Goal: Transaction & Acquisition: Book appointment/travel/reservation

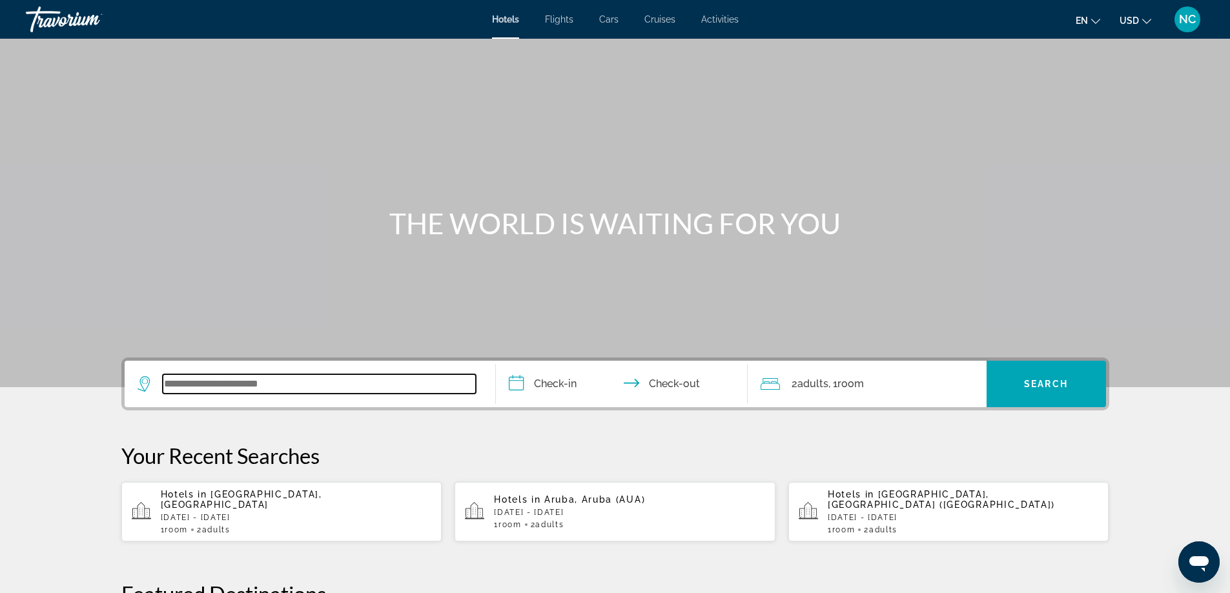
click at [188, 375] on input "Search widget" at bounding box center [319, 383] width 313 height 19
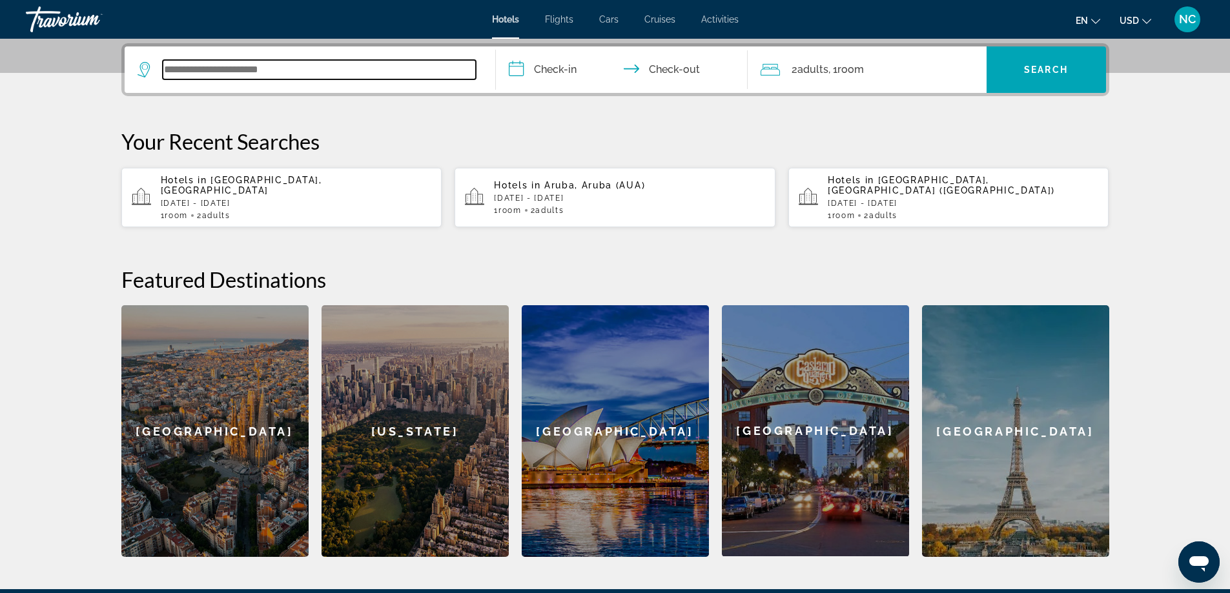
scroll to position [316, 0]
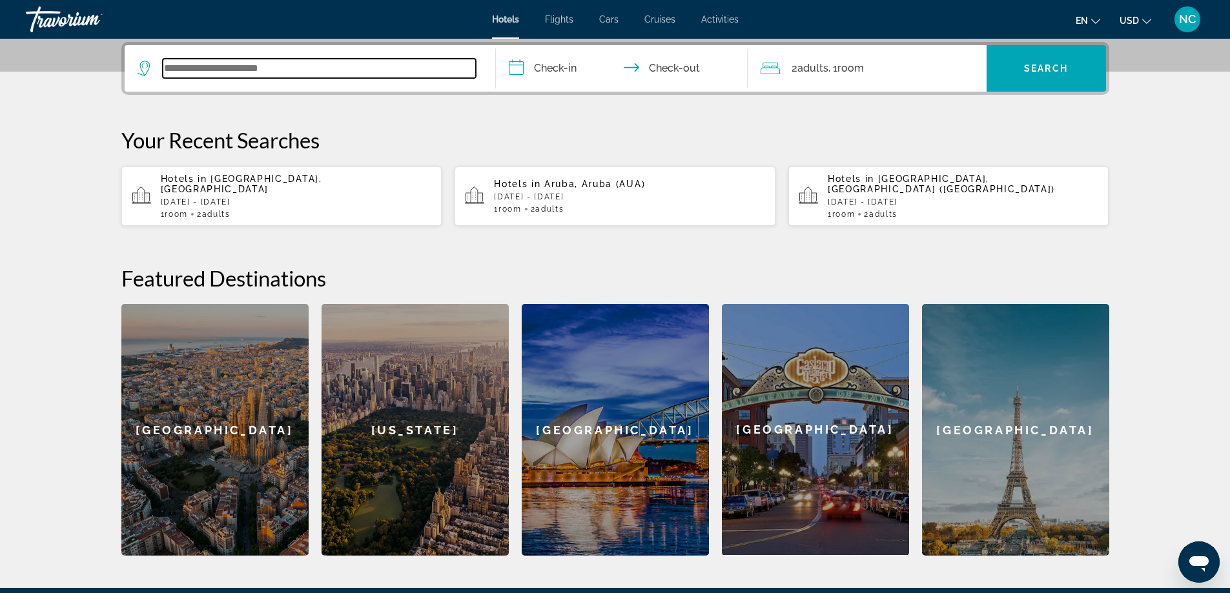
click at [192, 65] on input "Search widget" at bounding box center [319, 68] width 313 height 19
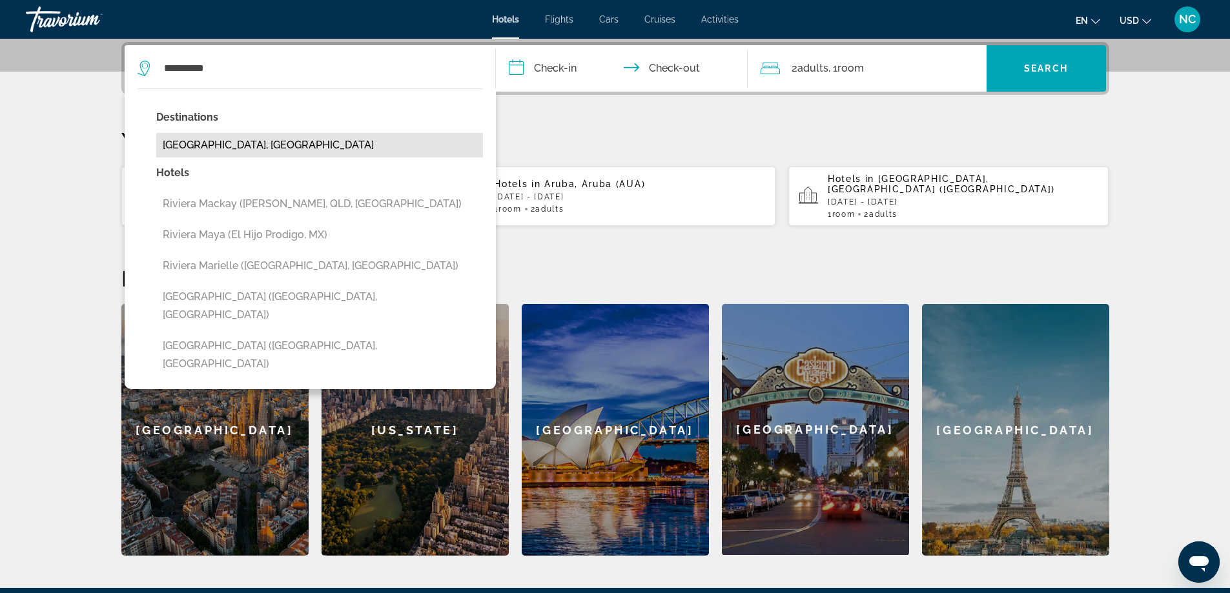
click at [261, 145] on button "[GEOGRAPHIC_DATA], [GEOGRAPHIC_DATA]" at bounding box center [319, 145] width 327 height 25
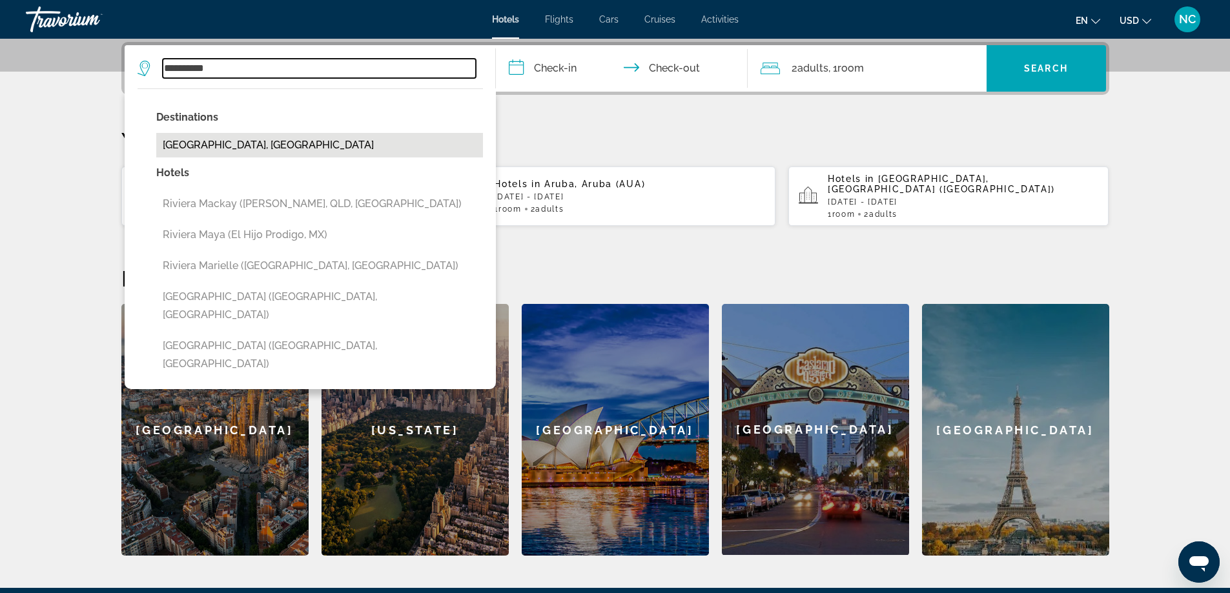
type input "**********"
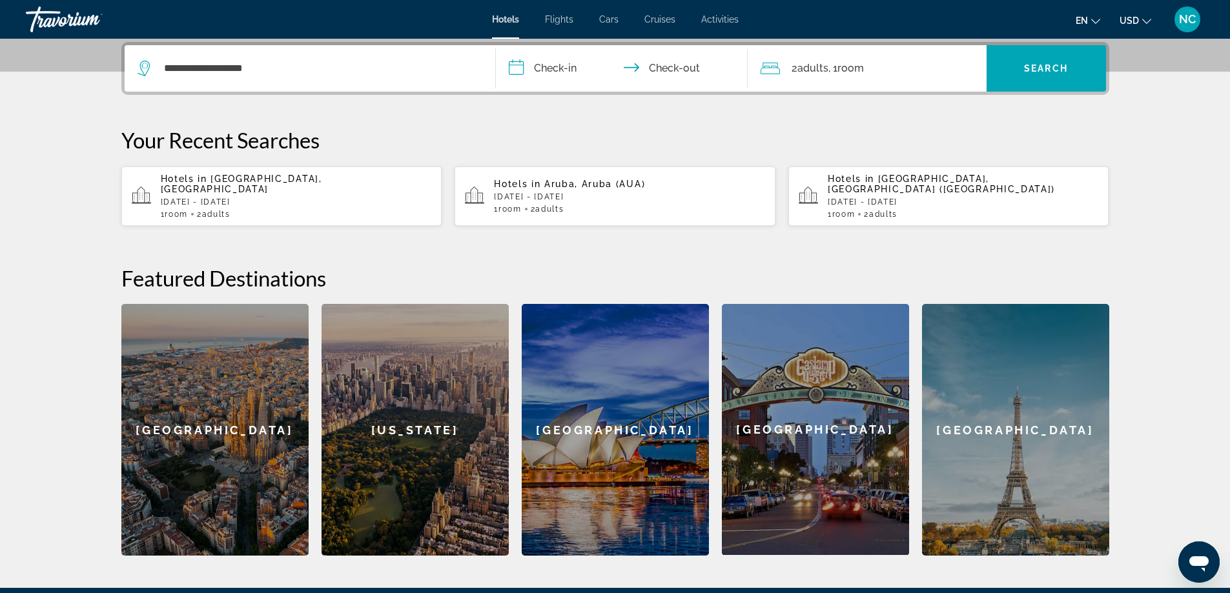
click at [522, 66] on input "**********" at bounding box center [624, 70] width 257 height 50
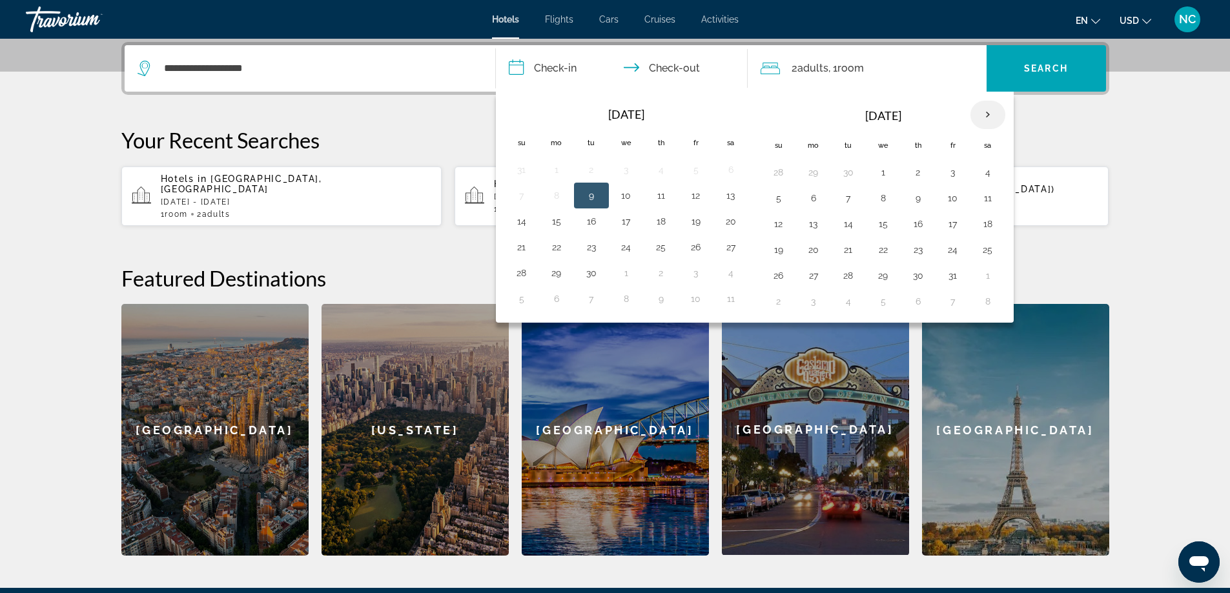
click at [986, 114] on th "Next month" at bounding box center [987, 115] width 35 height 28
click at [657, 198] on button "6" at bounding box center [661, 198] width 21 height 18
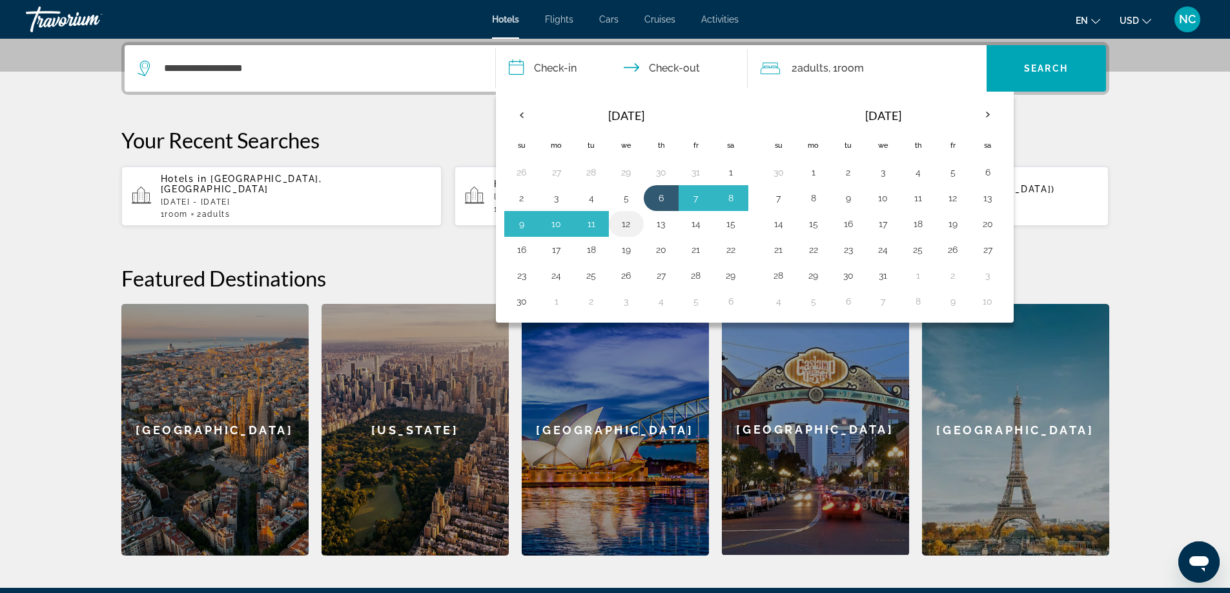
click at [623, 225] on button "12" at bounding box center [626, 224] width 21 height 18
type input "**********"
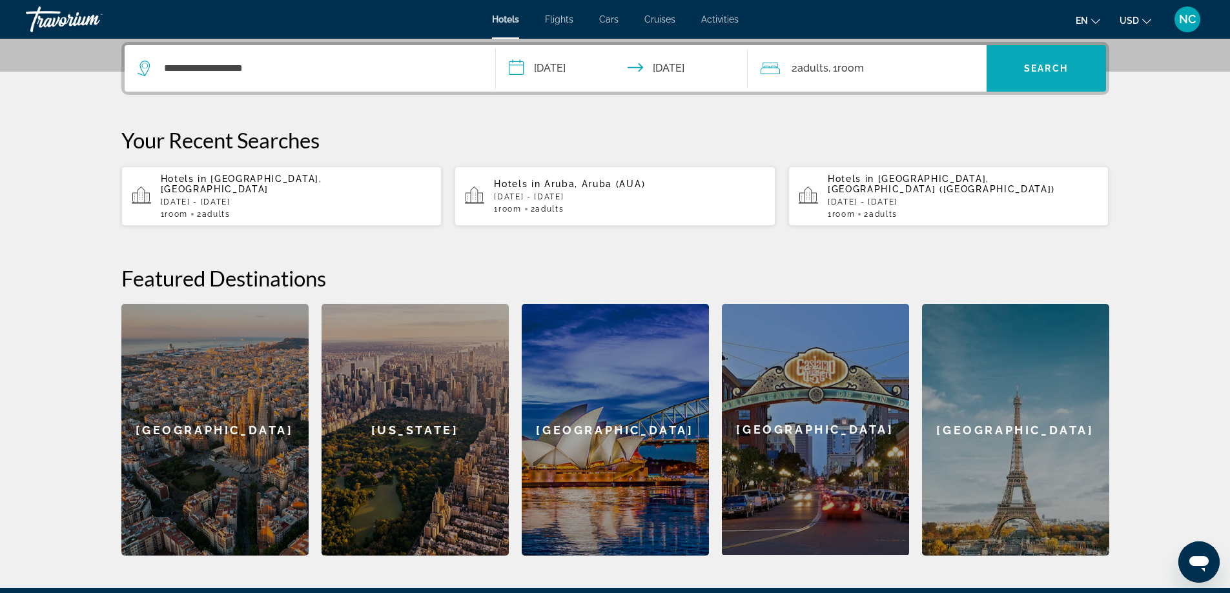
click at [1027, 63] on span "Search" at bounding box center [1046, 68] width 44 height 10
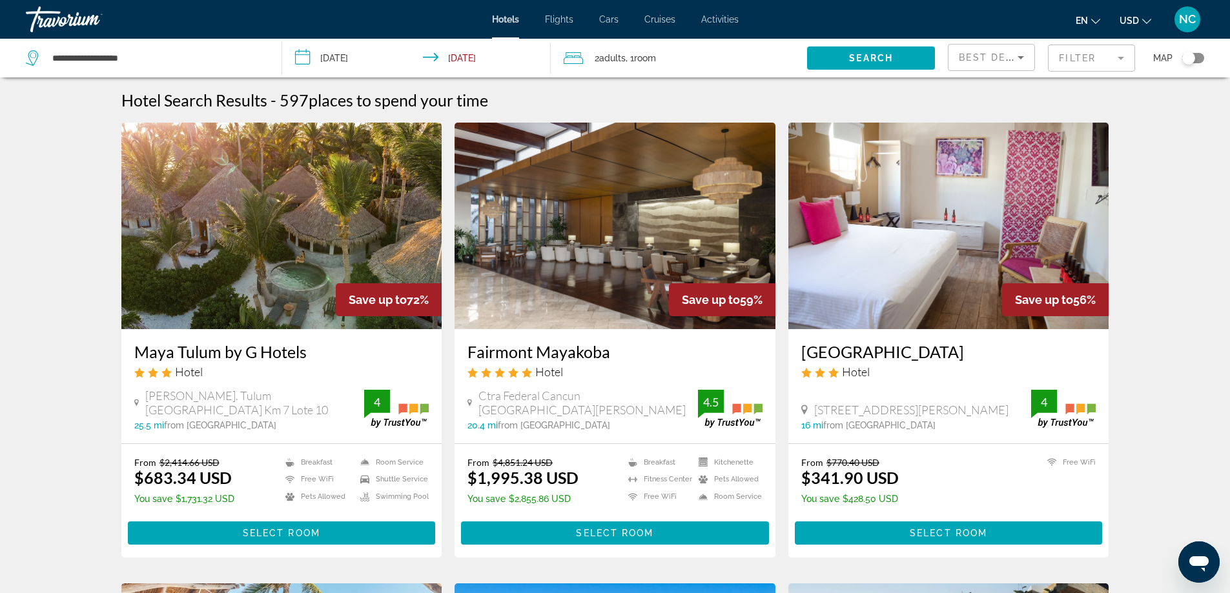
click at [621, 57] on span "Adults" at bounding box center [612, 58] width 26 height 10
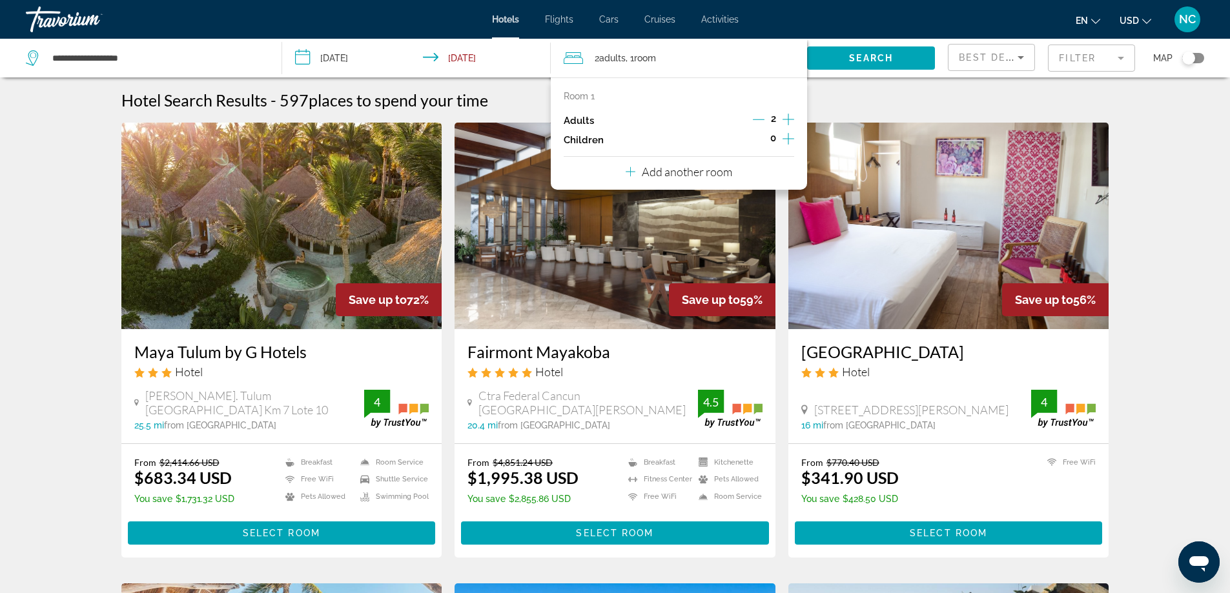
click at [786, 138] on icon "Increment children" at bounding box center [788, 138] width 12 height 15
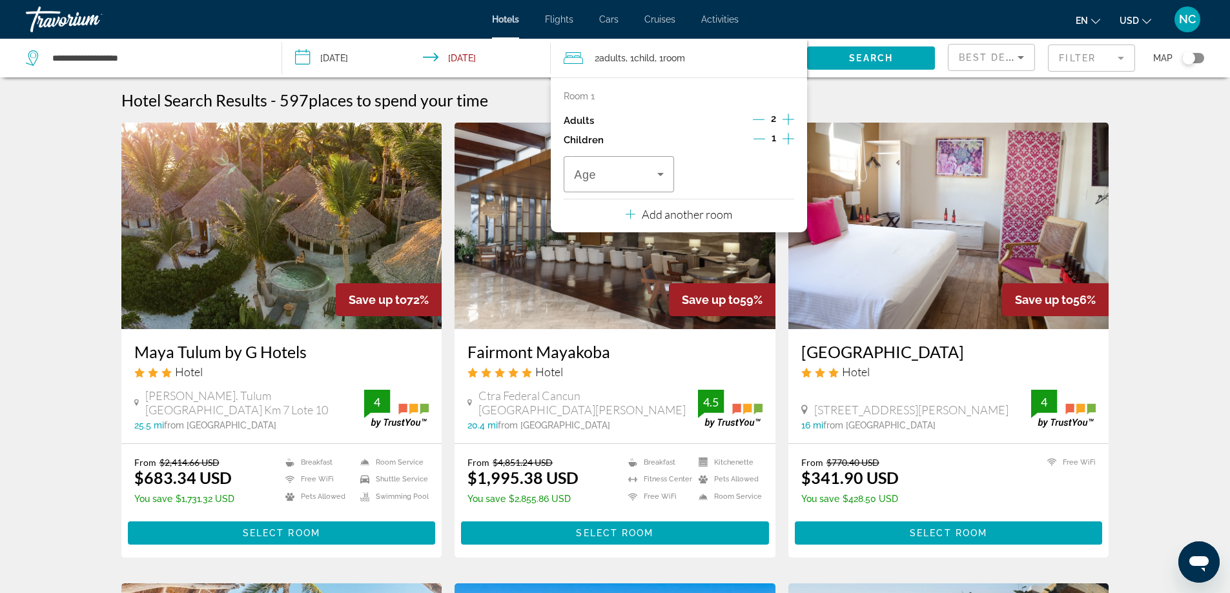
click at [786, 138] on icon "Increment children" at bounding box center [788, 138] width 12 height 15
click at [658, 174] on icon "Travelers: 2 adults, 2 children" at bounding box center [660, 174] width 15 height 15
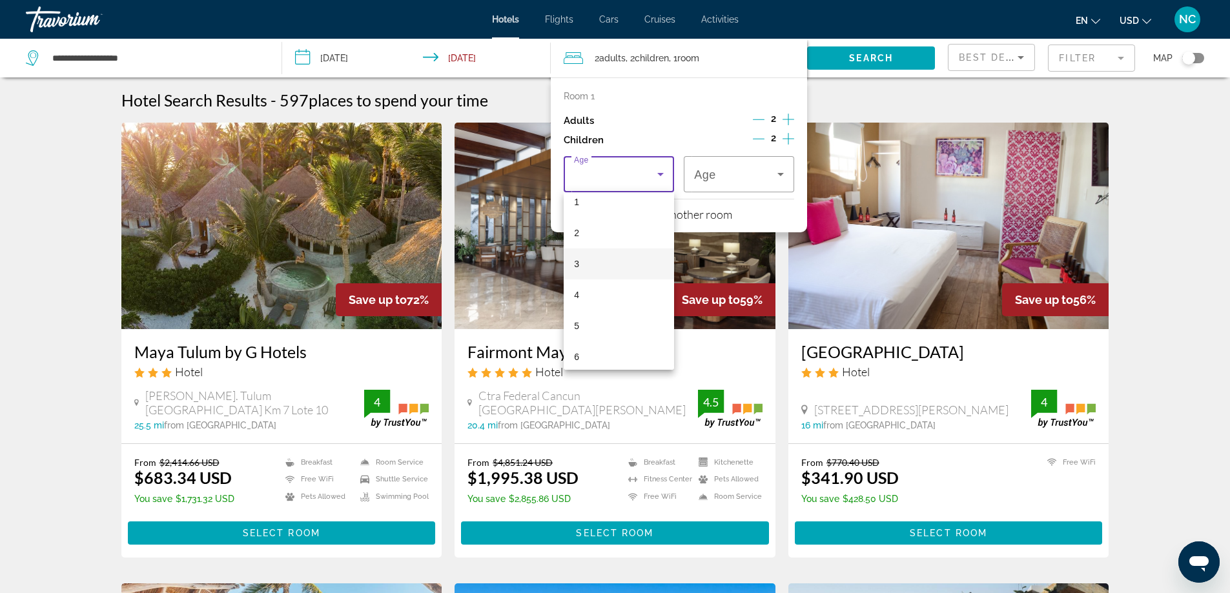
scroll to position [65, 0]
click at [589, 336] on mat-option "6" at bounding box center [619, 334] width 110 height 31
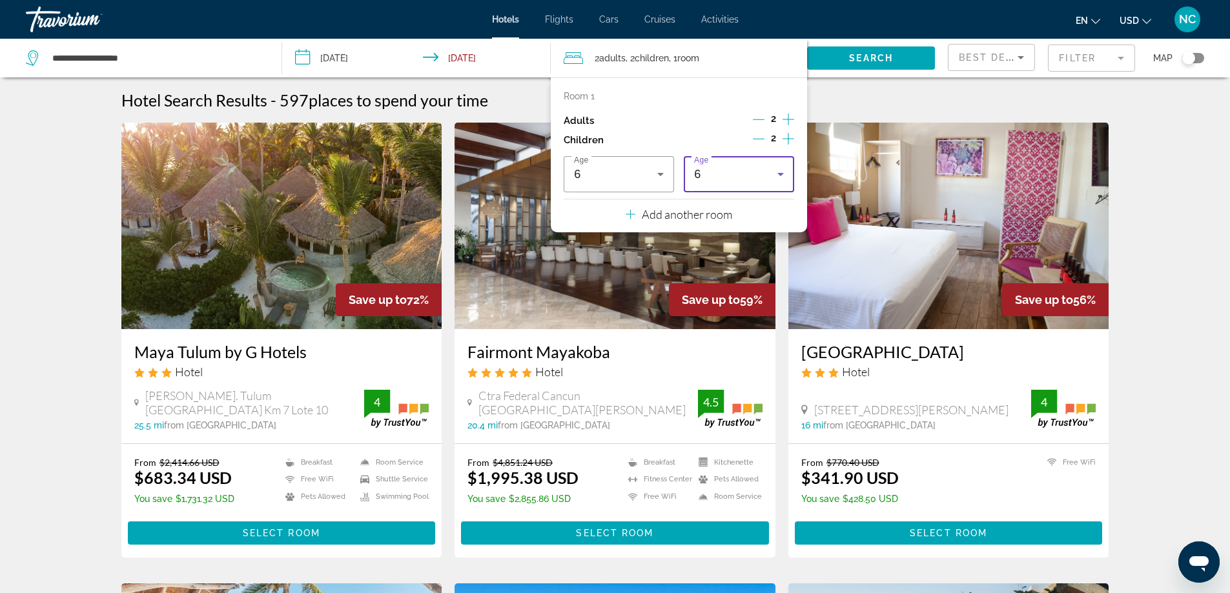
click at [782, 174] on icon "Travelers: 2 adults, 2 children" at bounding box center [780, 174] width 6 height 3
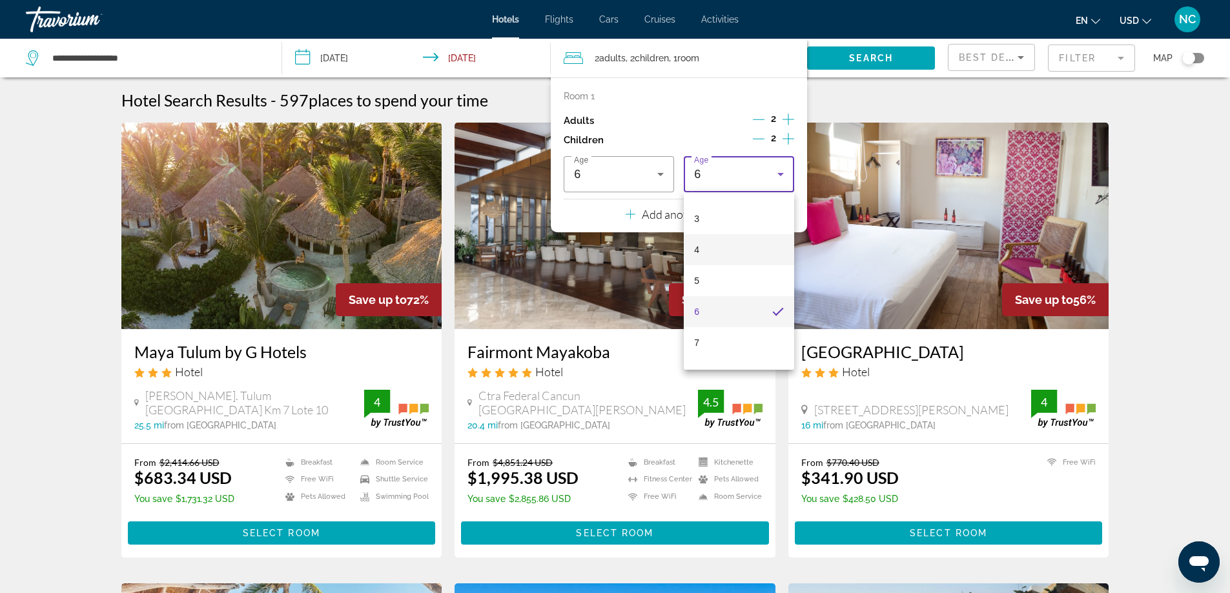
scroll to position [109, 0]
click at [711, 323] on mat-option "7" at bounding box center [739, 320] width 110 height 31
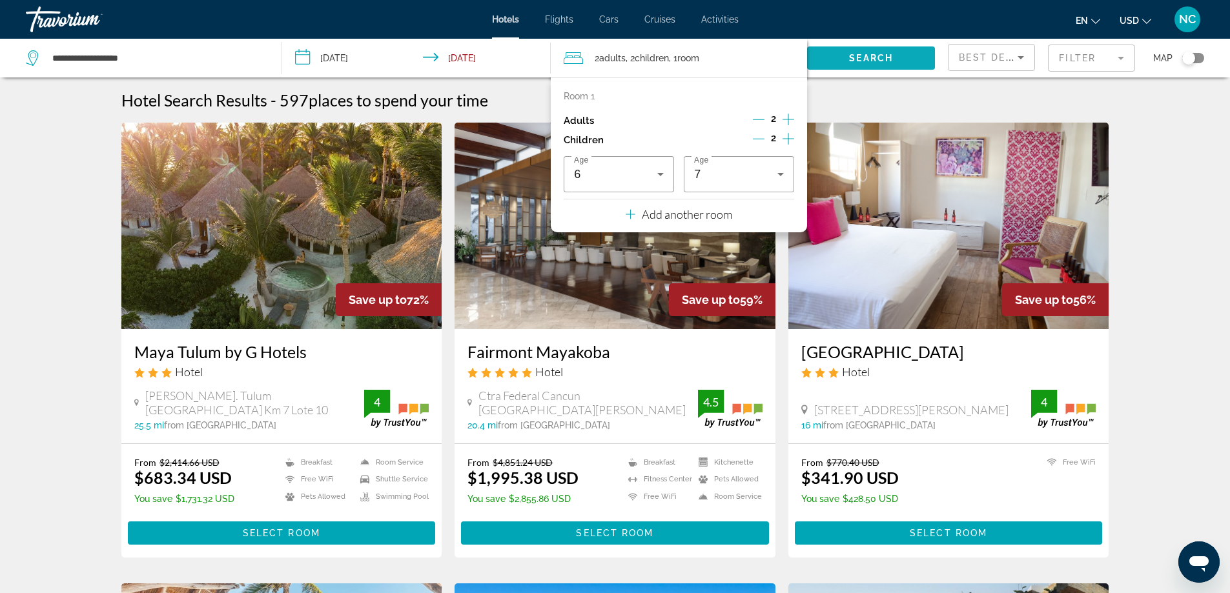
click at [873, 56] on span "Search" at bounding box center [871, 58] width 44 height 10
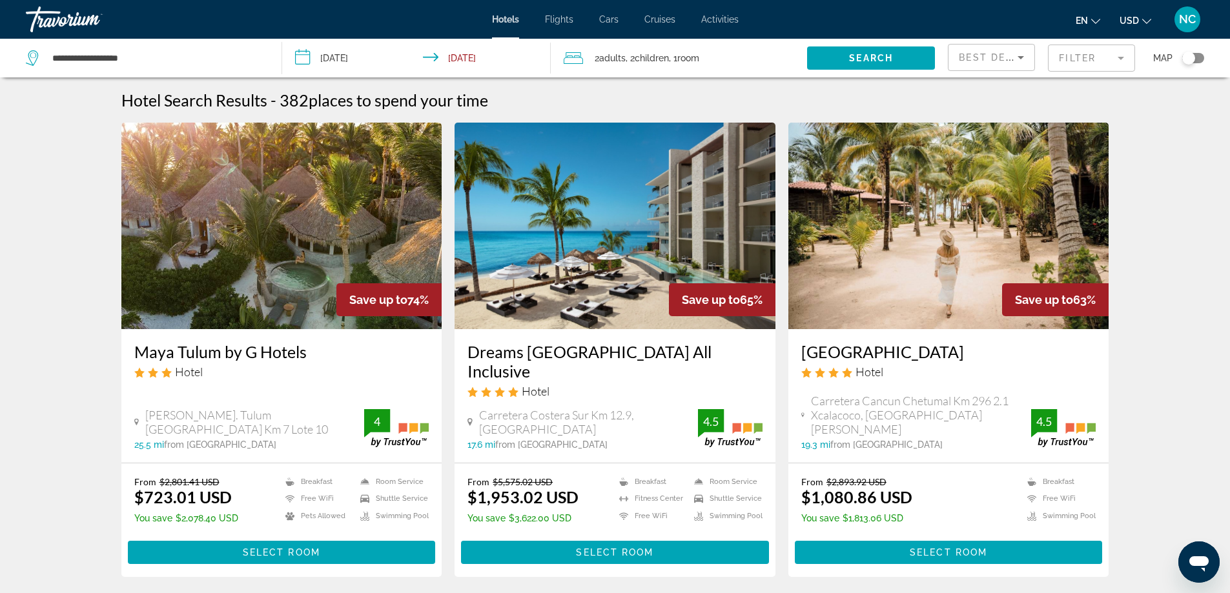
click at [1121, 57] on mat-form-field "Filter" at bounding box center [1091, 58] width 87 height 27
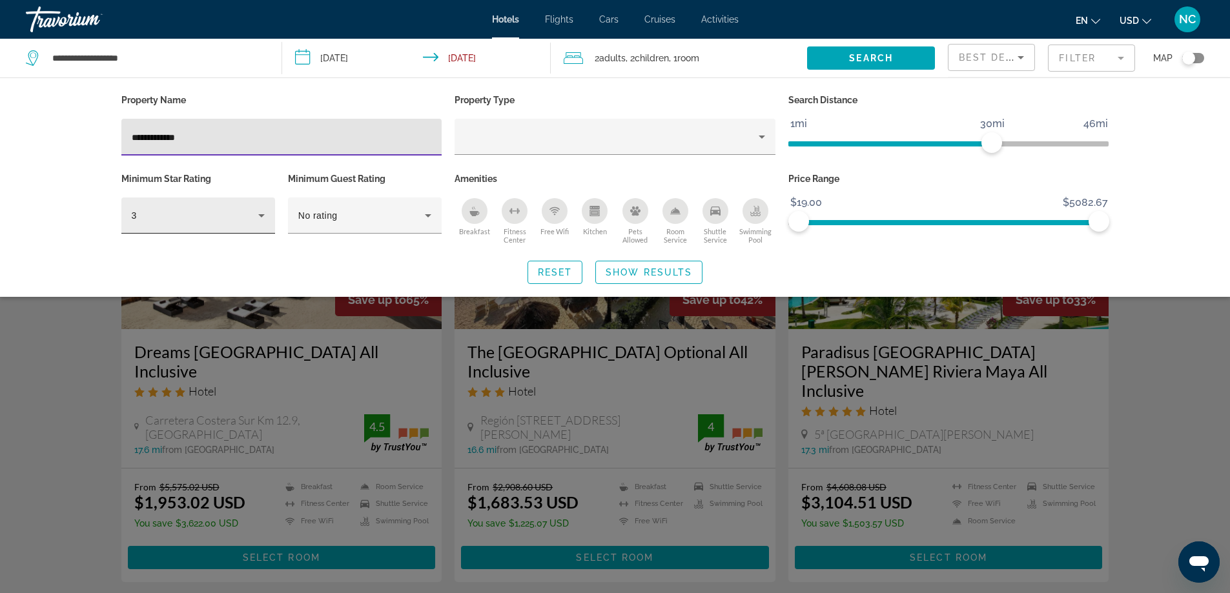
type input "**********"
click at [261, 216] on icon "Hotel Filters" at bounding box center [261, 215] width 6 height 3
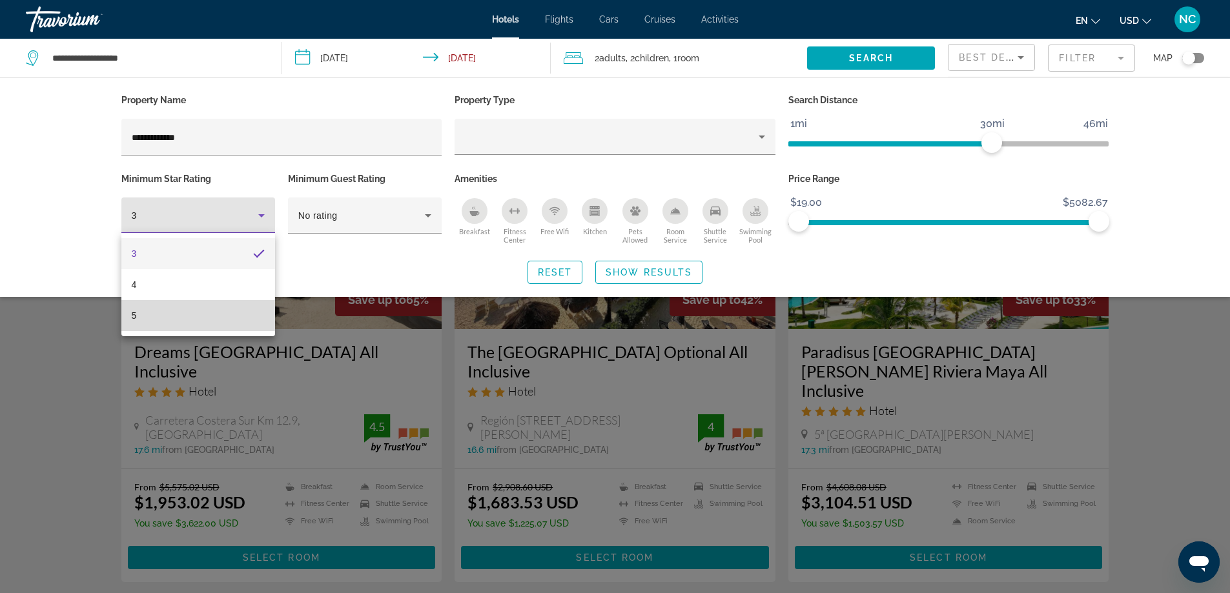
click at [207, 323] on mat-option "5" at bounding box center [198, 315] width 154 height 31
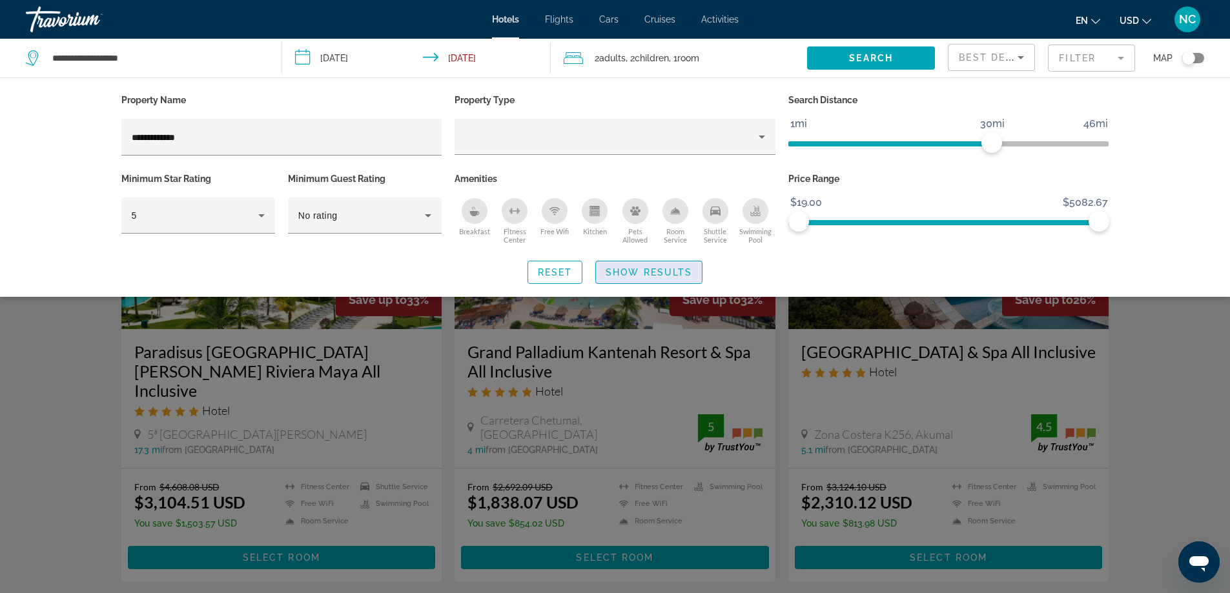
click at [646, 270] on span "Show Results" at bounding box center [649, 272] width 87 height 10
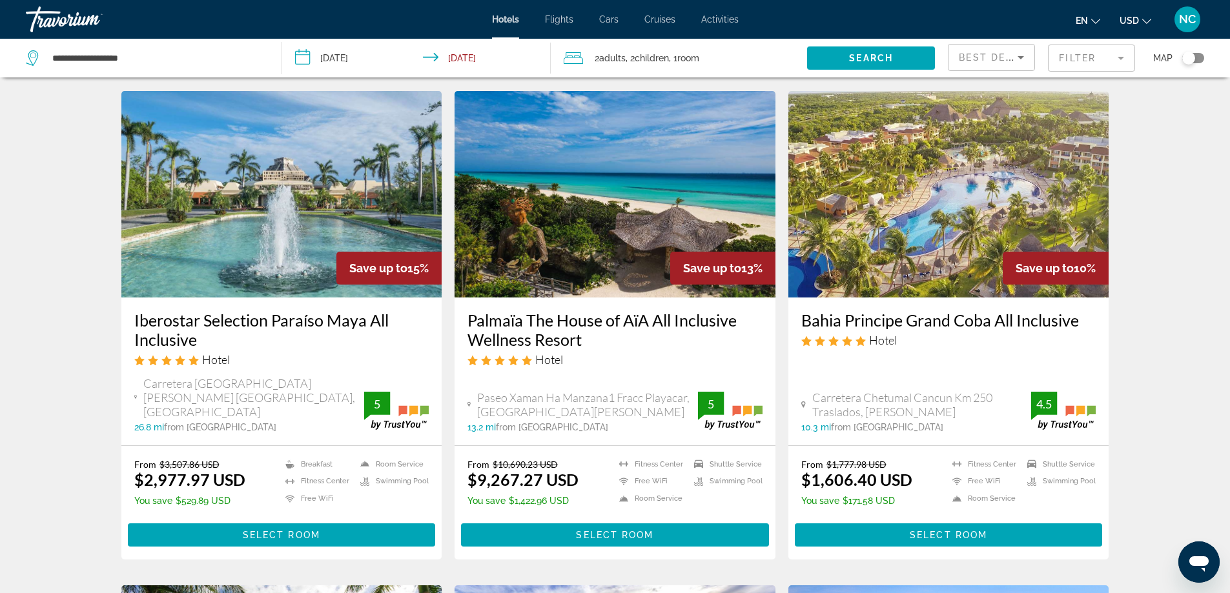
scroll to position [516, 0]
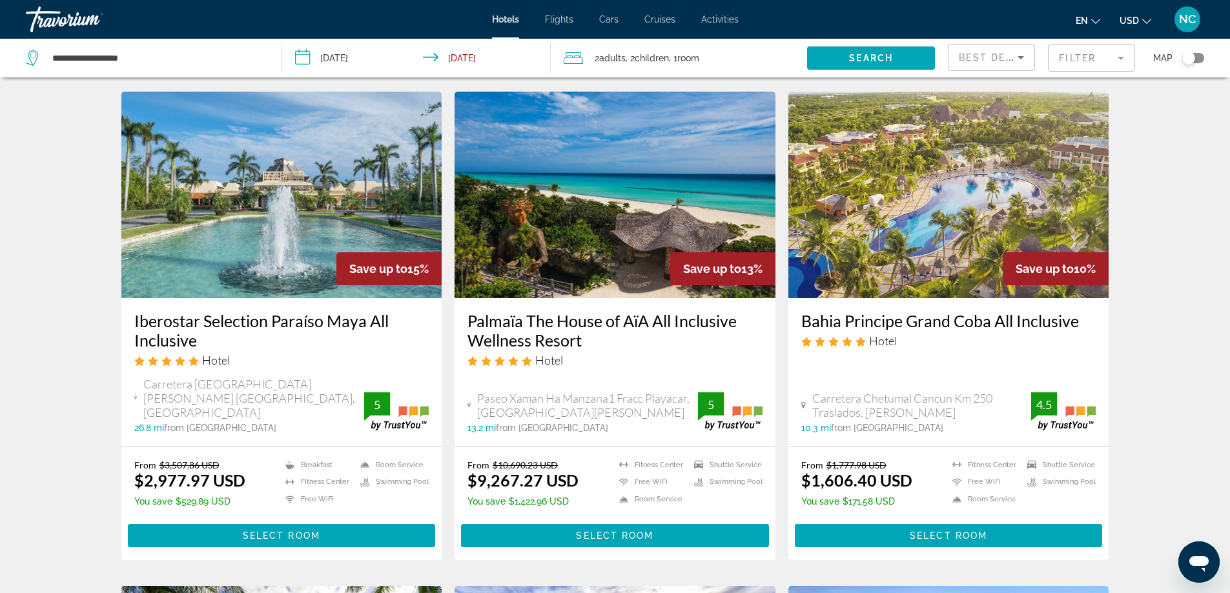
click at [619, 187] on img "Main content" at bounding box center [614, 195] width 321 height 207
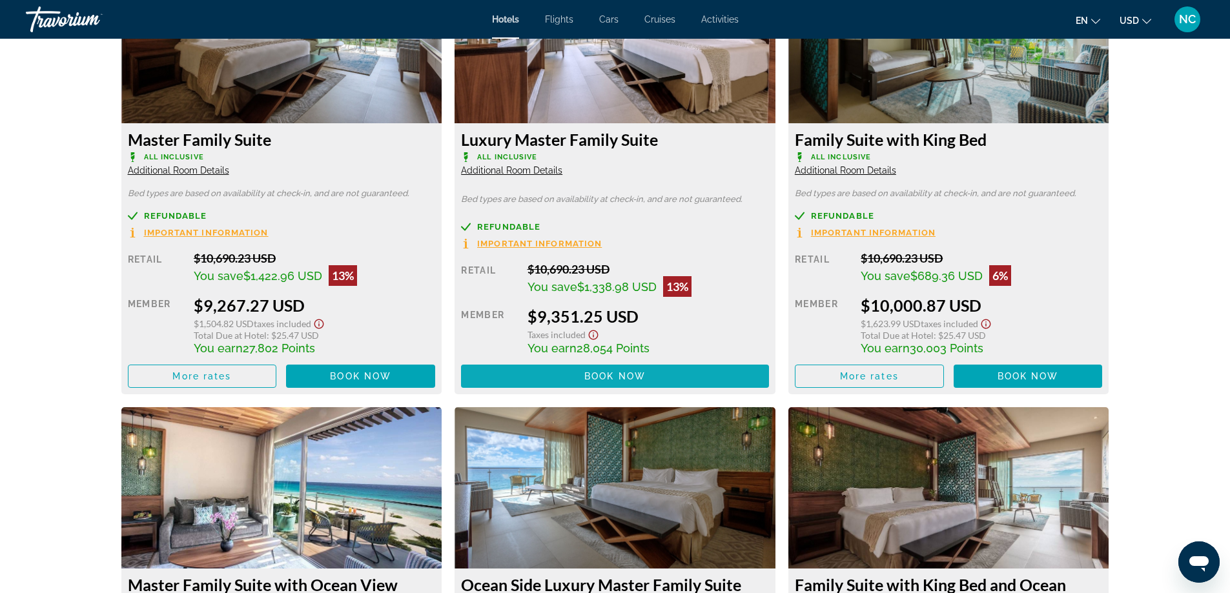
scroll to position [1872, 0]
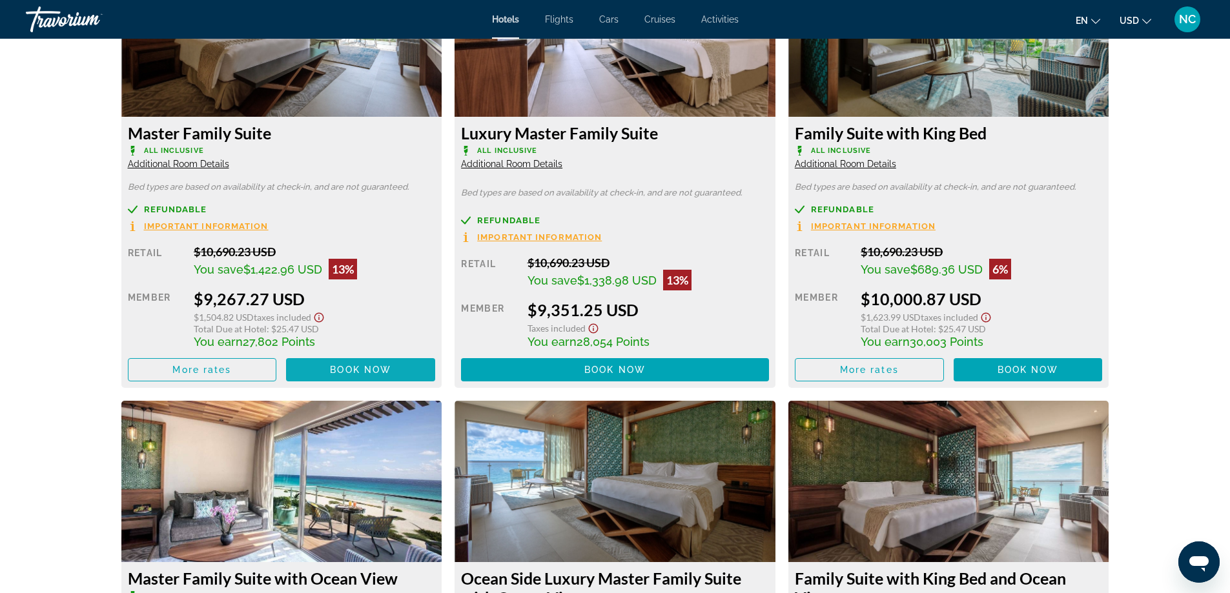
click at [353, 371] on span "Book now" at bounding box center [360, 370] width 61 height 10
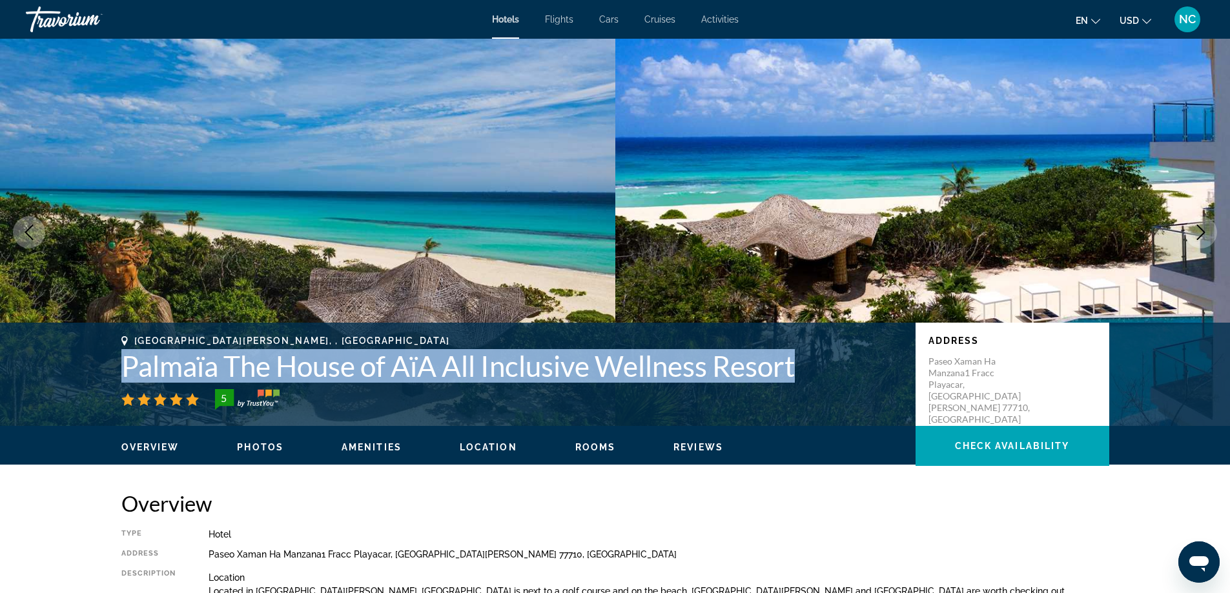
drag, startPoint x: 115, startPoint y: 363, endPoint x: 774, endPoint y: 384, distance: 659.5
click at [774, 384] on div "[GEOGRAPHIC_DATA][PERSON_NAME], , [GEOGRAPHIC_DATA] [GEOGRAPHIC_DATA] The House…" at bounding box center [615, 374] width 1039 height 77
copy div "Palmaïa The House of AïA All Inclusive Wellness Resort"
